Goal: Information Seeking & Learning: Learn about a topic

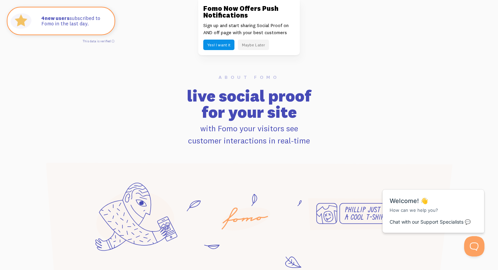
click at [253, 42] on button "Maybe Later" at bounding box center [253, 45] width 31 height 11
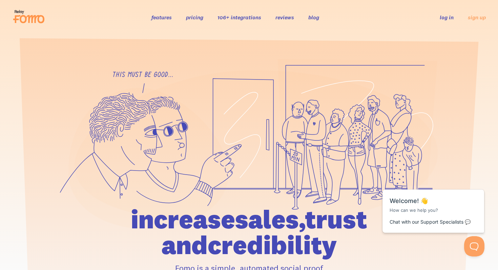
click at [161, 14] on li "features" at bounding box center [162, 17] width 20 height 8
click at [162, 18] on link "features" at bounding box center [162, 17] width 20 height 7
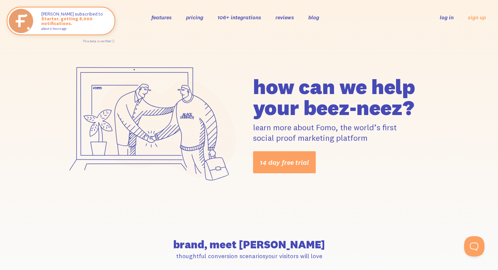
click at [158, 19] on link "features" at bounding box center [162, 17] width 20 height 7
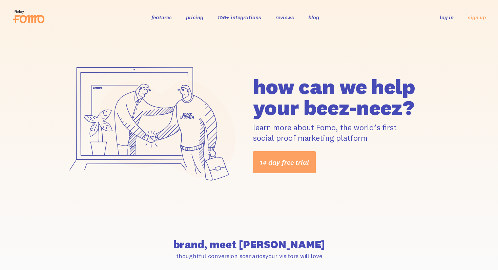
click at [245, 15] on link "106+ integrations" at bounding box center [240, 17] width 44 height 7
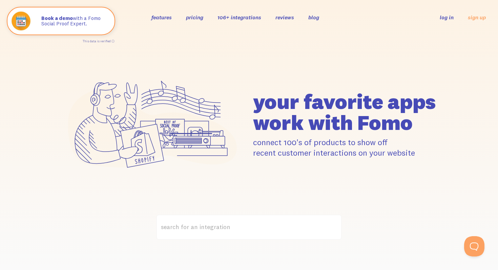
click at [193, 18] on link "pricing" at bounding box center [194, 17] width 17 height 7
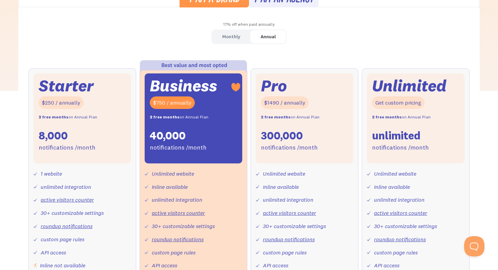
scroll to position [209, 0]
